Goal: Find specific fact: Find specific fact

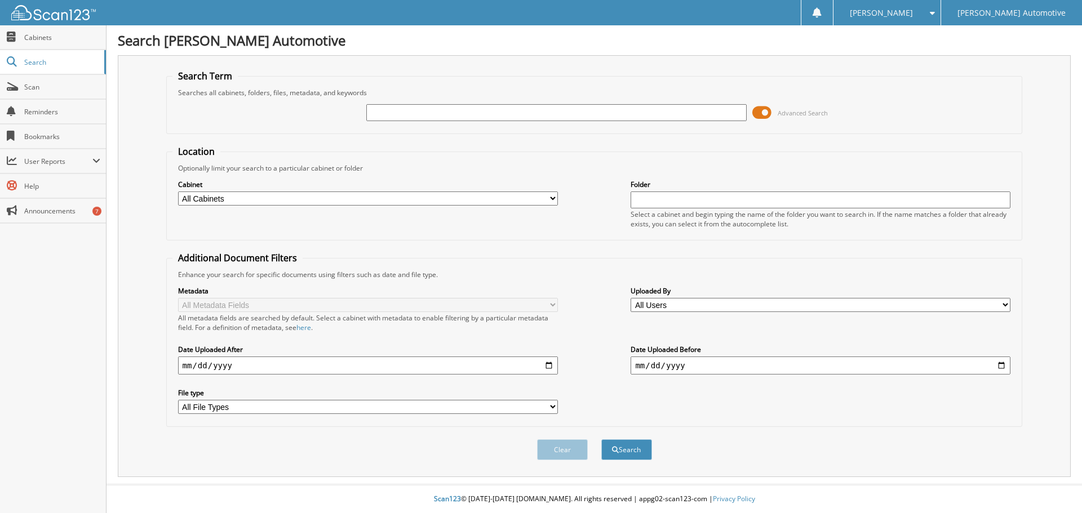
click at [413, 106] on input "text" at bounding box center [556, 112] width 380 height 17
type input "25825"
click at [601, 440] on button "Search" at bounding box center [626, 450] width 51 height 21
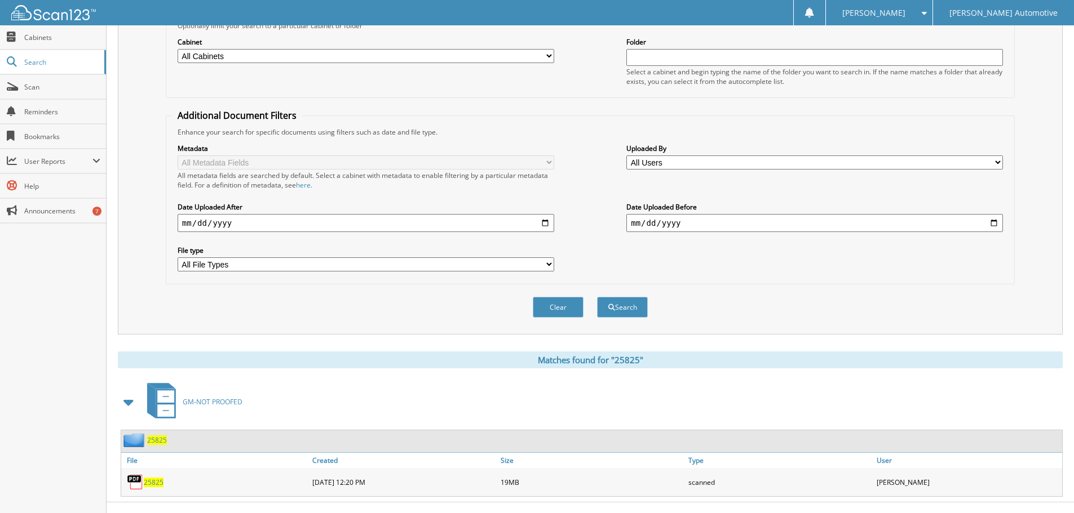
scroll to position [161, 0]
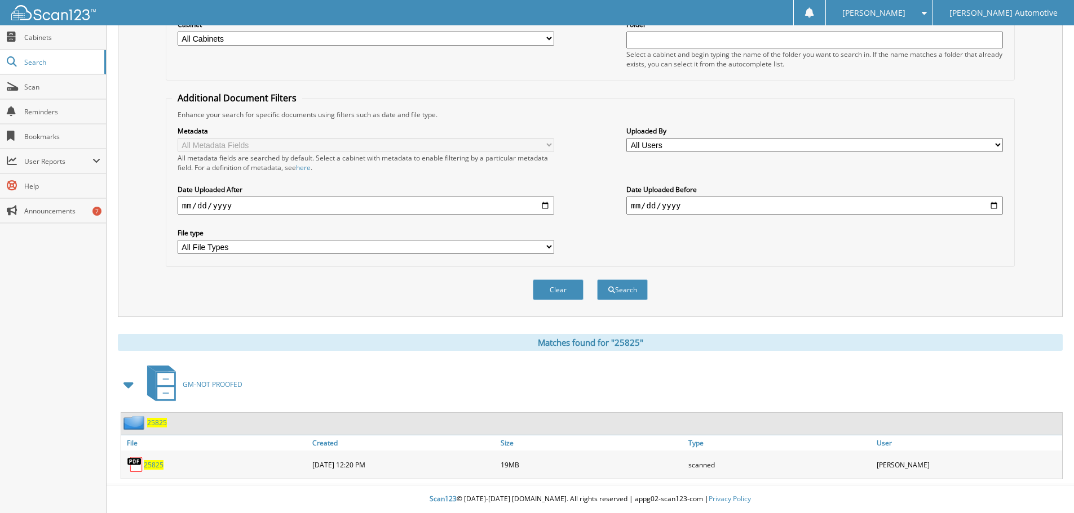
click at [149, 460] on span "25825" at bounding box center [154, 465] width 20 height 10
